Goal: Transaction & Acquisition: Purchase product/service

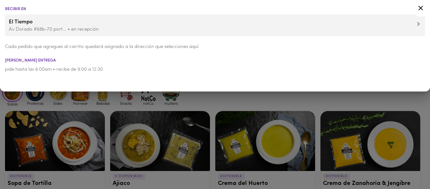
click at [422, 7] on icon at bounding box center [421, 8] width 5 height 5
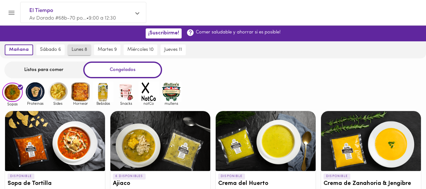
click at [76, 51] on span "lunes 8" at bounding box center [79, 50] width 15 height 6
click at [36, 69] on div "Listos para comer" at bounding box center [43, 69] width 79 height 17
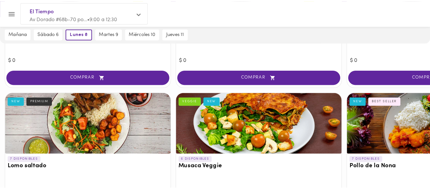
scroll to position [268, 0]
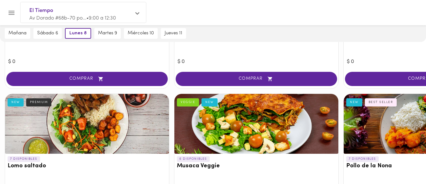
click at [116, 112] on div at bounding box center [87, 124] width 164 height 60
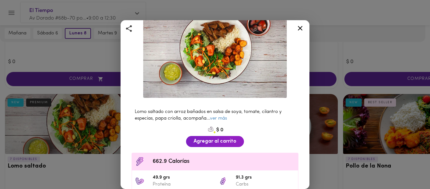
scroll to position [51, 0]
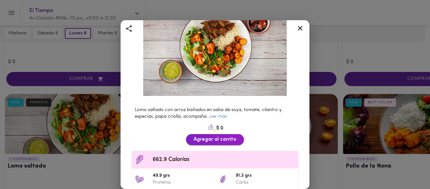
click at [207, 136] on span "Agregar al carrito" at bounding box center [215, 139] width 43 height 6
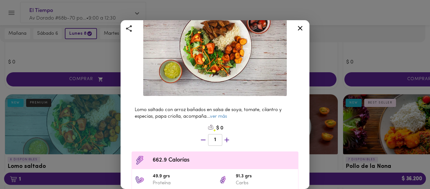
scroll to position [268, 0]
click at [302, 30] on icon at bounding box center [300, 28] width 5 height 5
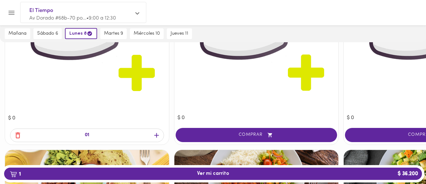
scroll to position [510, 0]
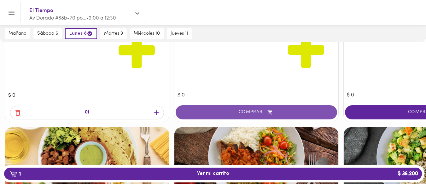
click at [227, 112] on span "COMPRAR" at bounding box center [256, 112] width 146 height 5
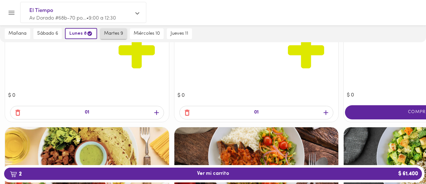
click at [113, 33] on span "martes 9" at bounding box center [113, 34] width 19 height 6
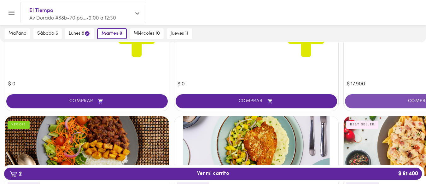
scroll to position [1061, 0]
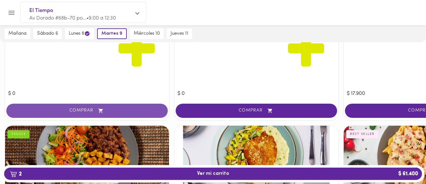
click at [89, 111] on span "COMPRAR" at bounding box center [87, 110] width 146 height 5
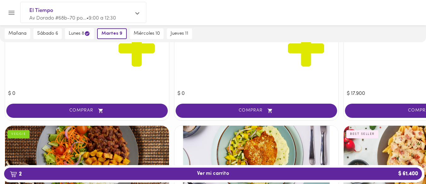
scroll to position [1062, 0]
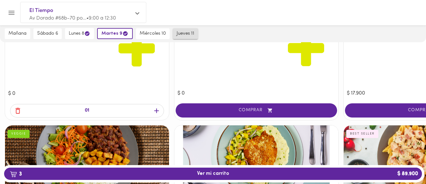
click at [178, 34] on span "jueves 11" at bounding box center [185, 34] width 18 height 6
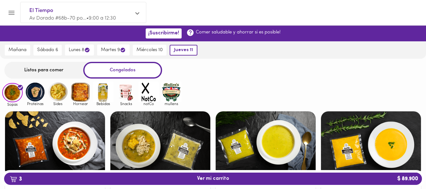
click at [51, 71] on div "Listos para comer" at bounding box center [43, 70] width 79 height 17
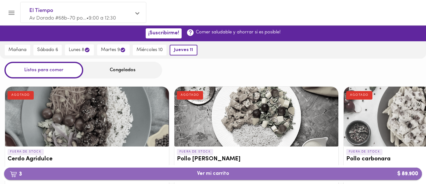
click at [258, 171] on span "3 Ver mi carrito $ 89.900" at bounding box center [212, 174] width 407 height 6
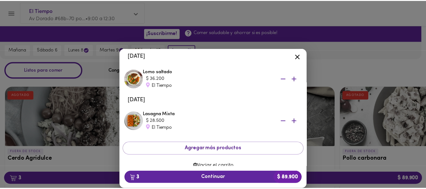
scroll to position [57, 0]
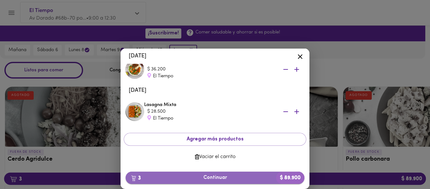
click at [245, 175] on span "3 Continuar $ 89.900" at bounding box center [215, 178] width 169 height 6
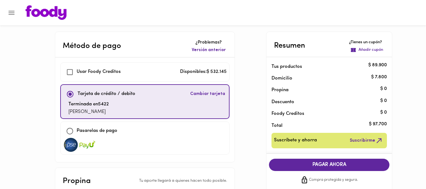
checkbox input "true"
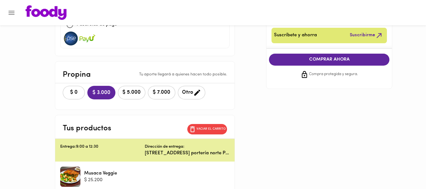
scroll to position [131, 0]
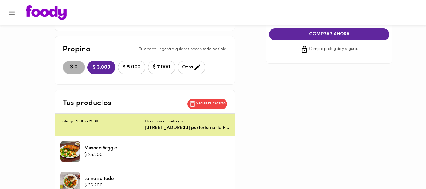
click at [68, 66] on span "$ 0" at bounding box center [74, 67] width 14 height 6
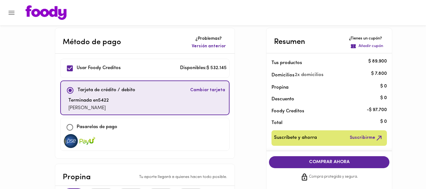
scroll to position [45, 0]
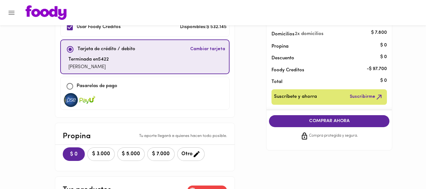
click at [319, 121] on span "COMPRAR AHORA" at bounding box center [329, 121] width 108 height 6
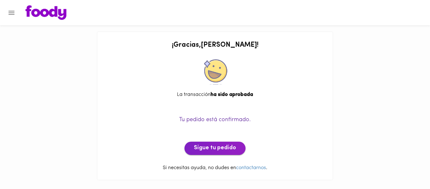
click at [206, 147] on span "Sigue tu pedido" at bounding box center [215, 148] width 42 height 7
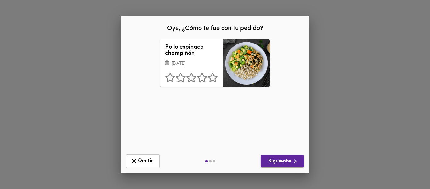
click at [270, 160] on span "Siguiente" at bounding box center [282, 161] width 33 height 8
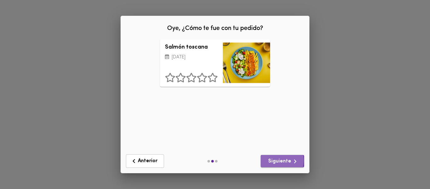
click at [270, 160] on span "Siguiente" at bounding box center [282, 161] width 33 height 8
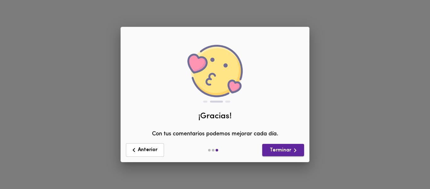
click at [276, 149] on span "Terminar" at bounding box center [283, 150] width 32 height 8
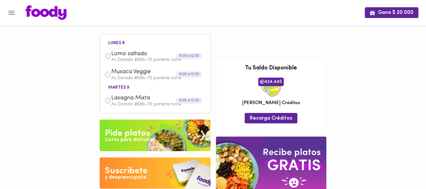
click at [14, 11] on icon "Menu" at bounding box center [12, 13] width 8 height 8
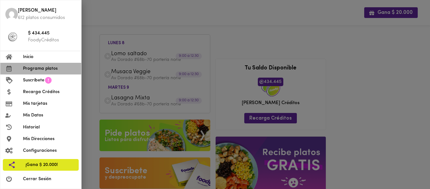
click at [38, 69] on span "Programa platos" at bounding box center [49, 68] width 53 height 7
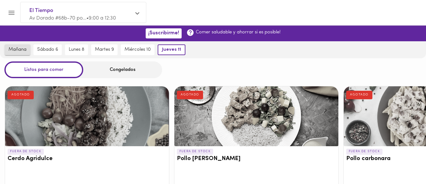
click at [23, 49] on span "mañana" at bounding box center [18, 50] width 18 height 6
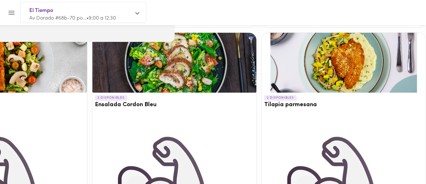
scroll to position [597, 251]
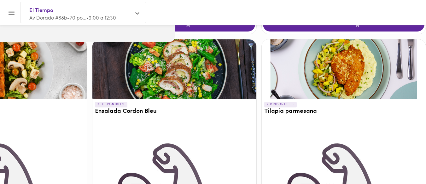
click at [349, 79] on div at bounding box center [344, 69] width 164 height 60
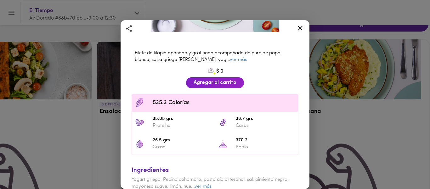
scroll to position [80, 0]
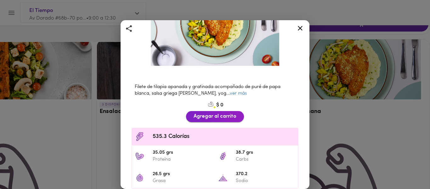
click at [210, 113] on span "Agregar al carrito" at bounding box center [215, 116] width 43 height 6
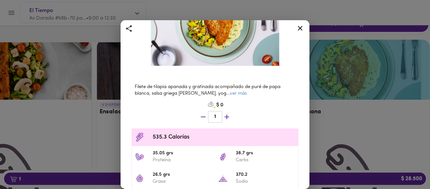
scroll to position [598, 246]
click at [301, 26] on icon at bounding box center [300, 28] width 8 height 8
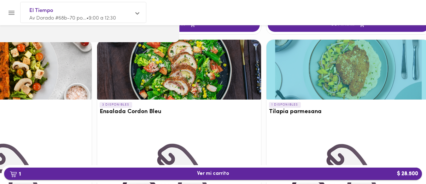
click at [187, 171] on span "1 Ver mi carrito $ 28.500" at bounding box center [212, 174] width 407 height 6
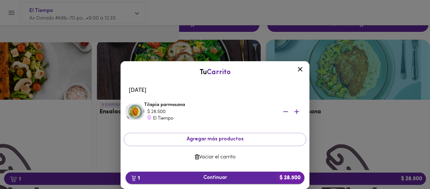
click at [220, 175] on span "1 Continuar $ 28.500" at bounding box center [215, 178] width 169 height 6
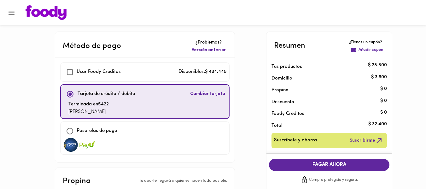
checkbox input "true"
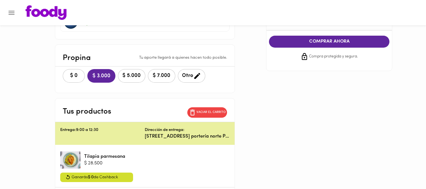
scroll to position [124, 0]
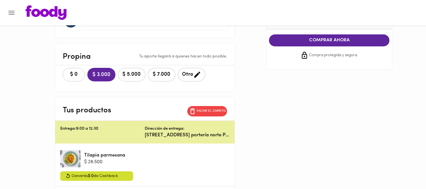
click at [72, 78] on button "$ 0" at bounding box center [74, 75] width 22 height 14
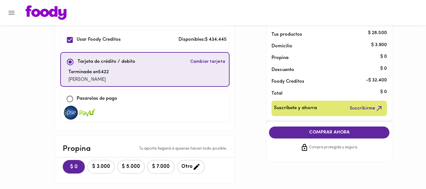
scroll to position [39, 0]
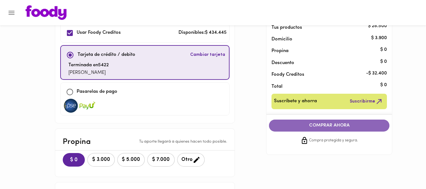
click at [307, 123] on span "COMPRAR AHORA" at bounding box center [329, 126] width 108 height 6
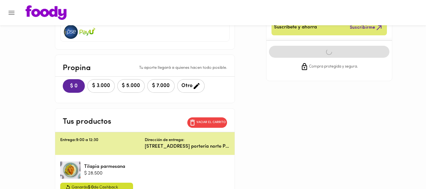
scroll to position [161, 0]
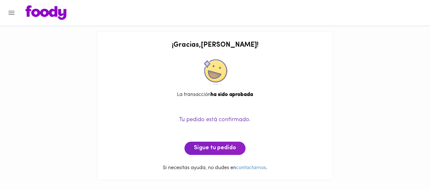
click at [418, 117] on html "¡ Gracias , [PERSON_NAME] ! La transacción ha sido aprobada Tu pedido está conf…" at bounding box center [215, 93] width 430 height 186
click at [206, 147] on span "Sigue tu pedido" at bounding box center [215, 148] width 42 height 7
